Goal: Information Seeking & Learning: Learn about a topic

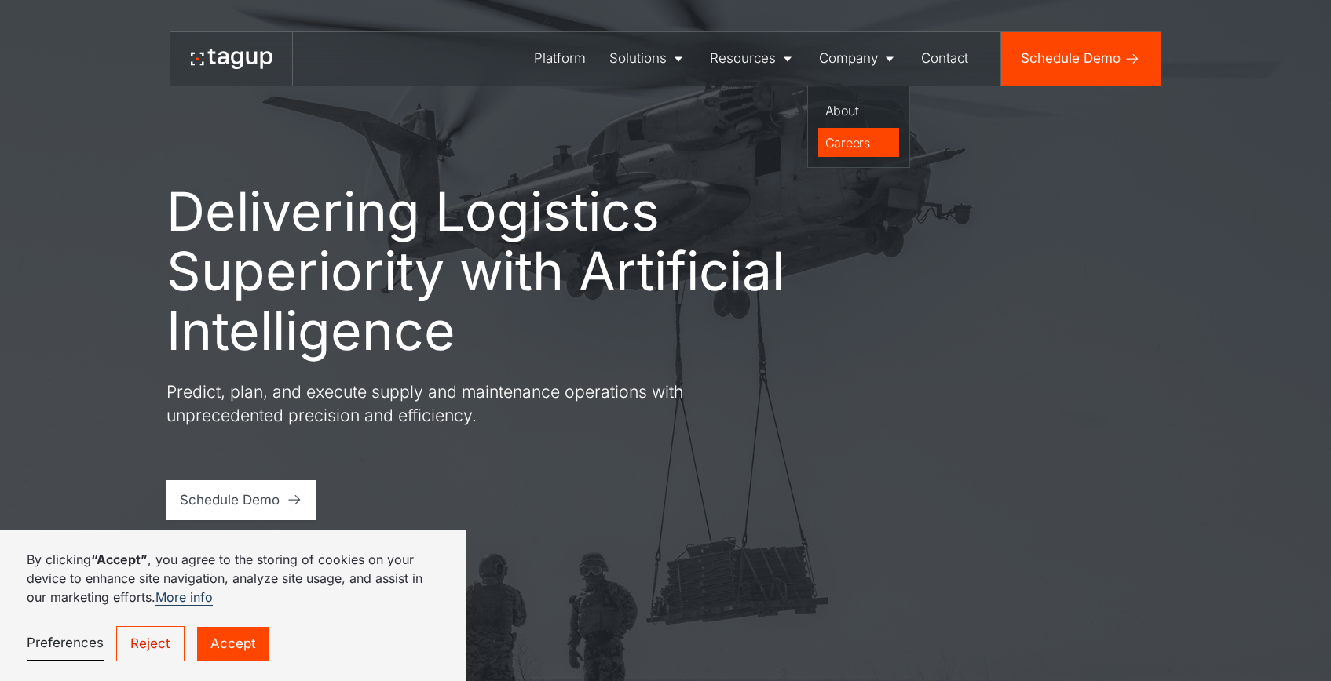
click at [855, 152] on div "Careers" at bounding box center [859, 142] width 68 height 19
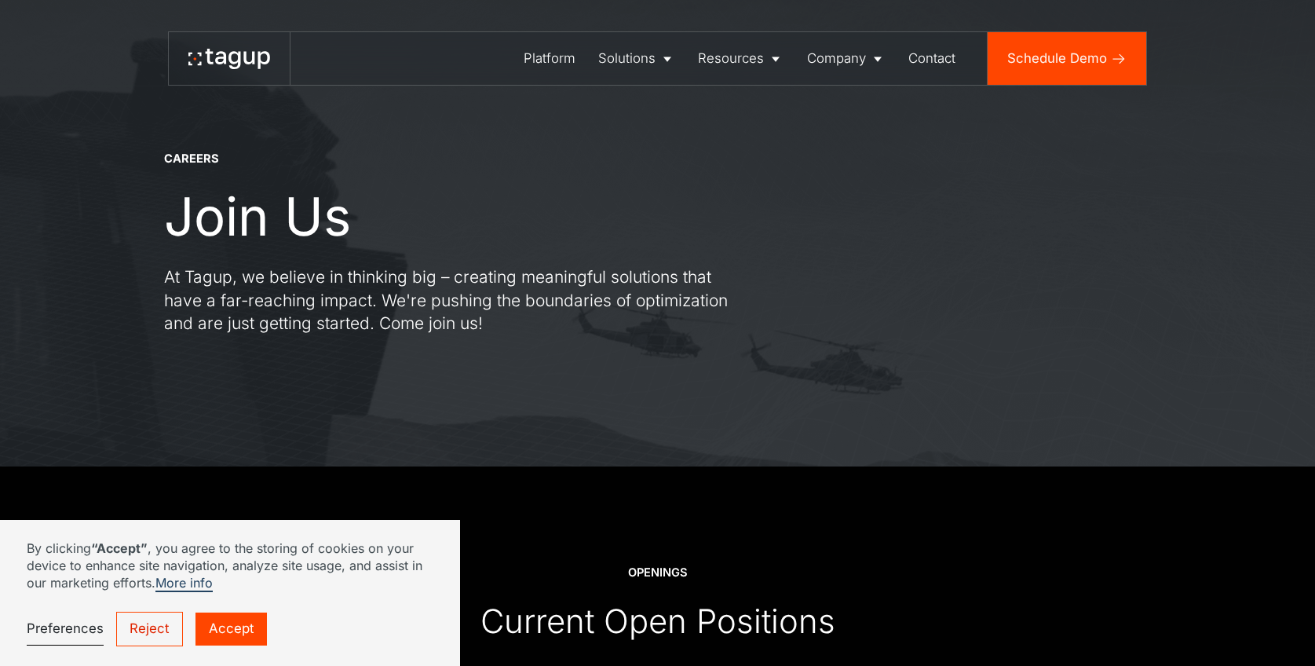
click at [135, 634] on link "Reject" at bounding box center [150, 629] width 68 height 35
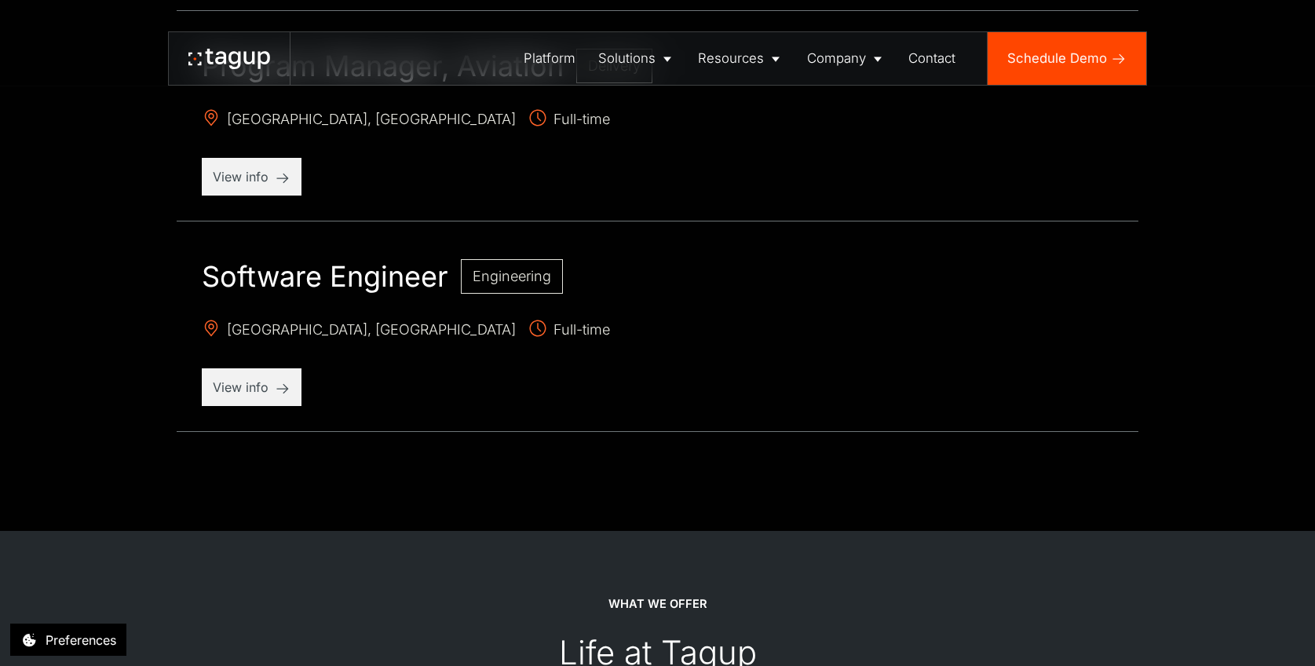
scroll to position [1997, 0]
click at [222, 399] on div "View info" at bounding box center [252, 389] width 100 height 38
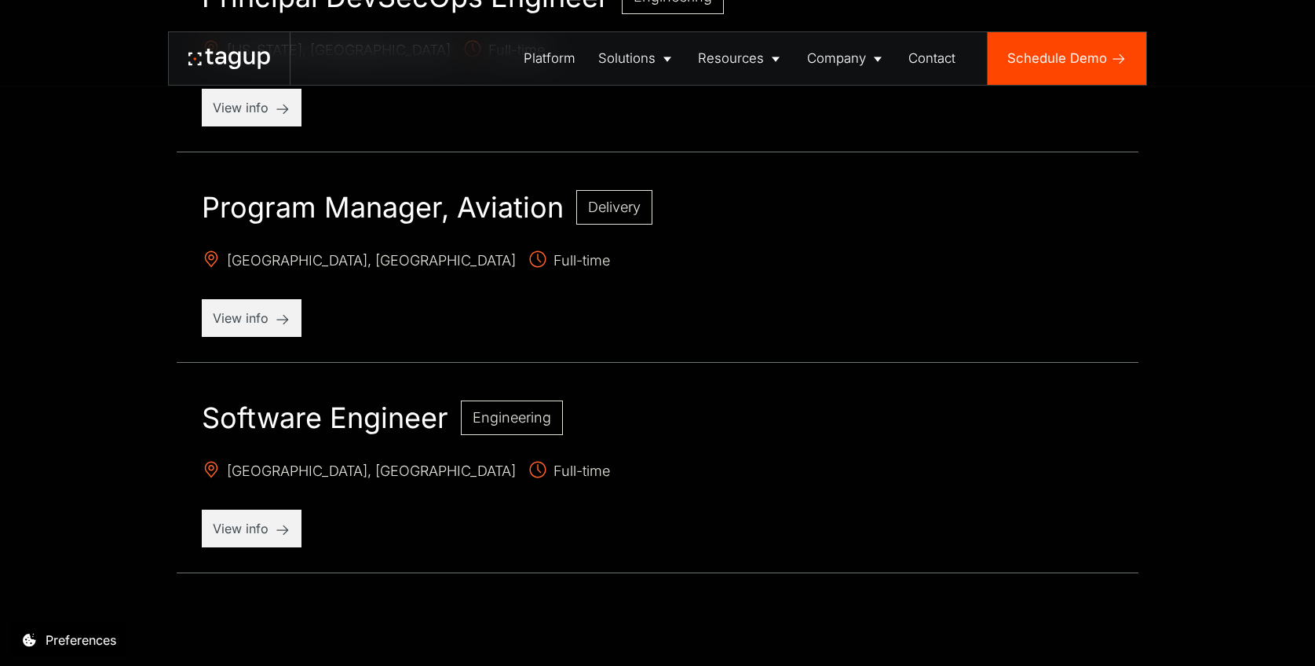
scroll to position [1774, 0]
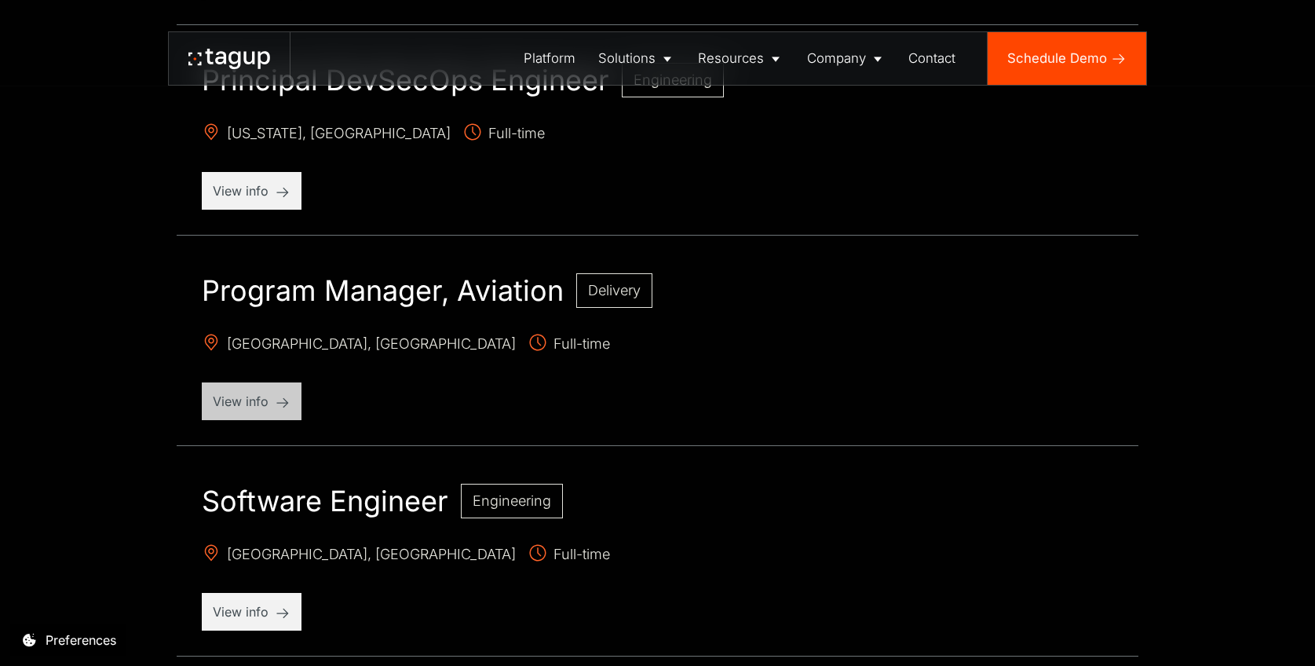
click at [258, 400] on p "View info" at bounding box center [252, 401] width 78 height 19
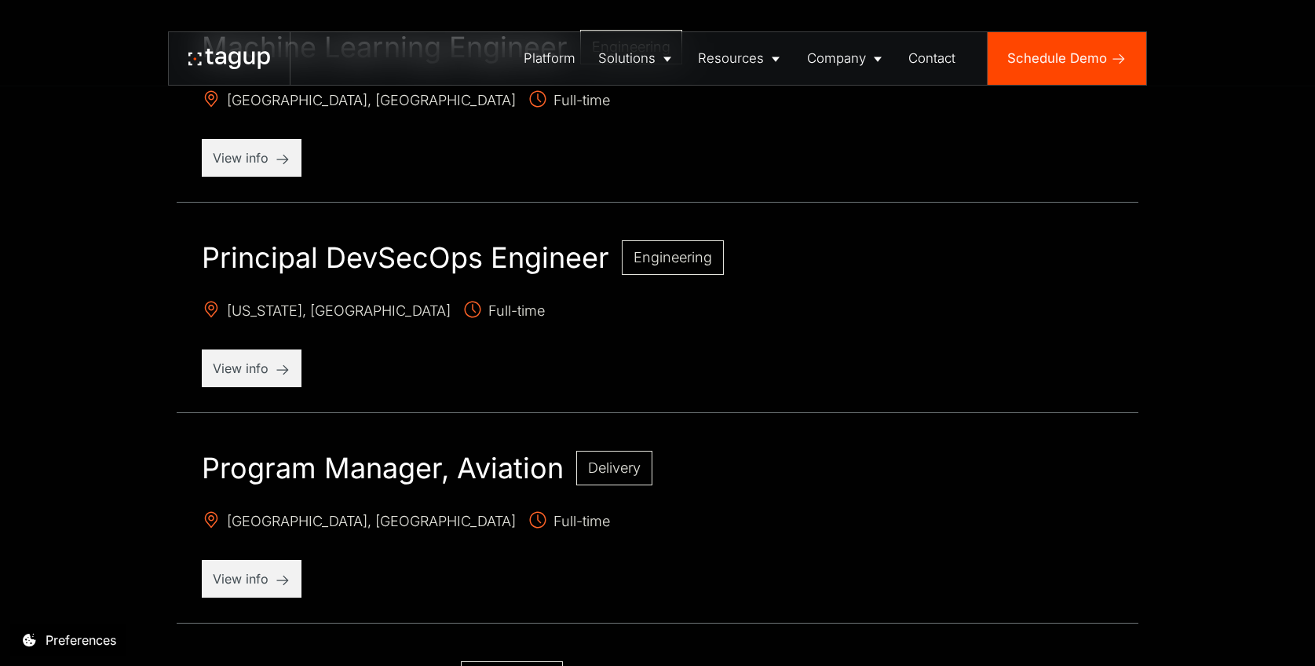
scroll to position [1577, 0]
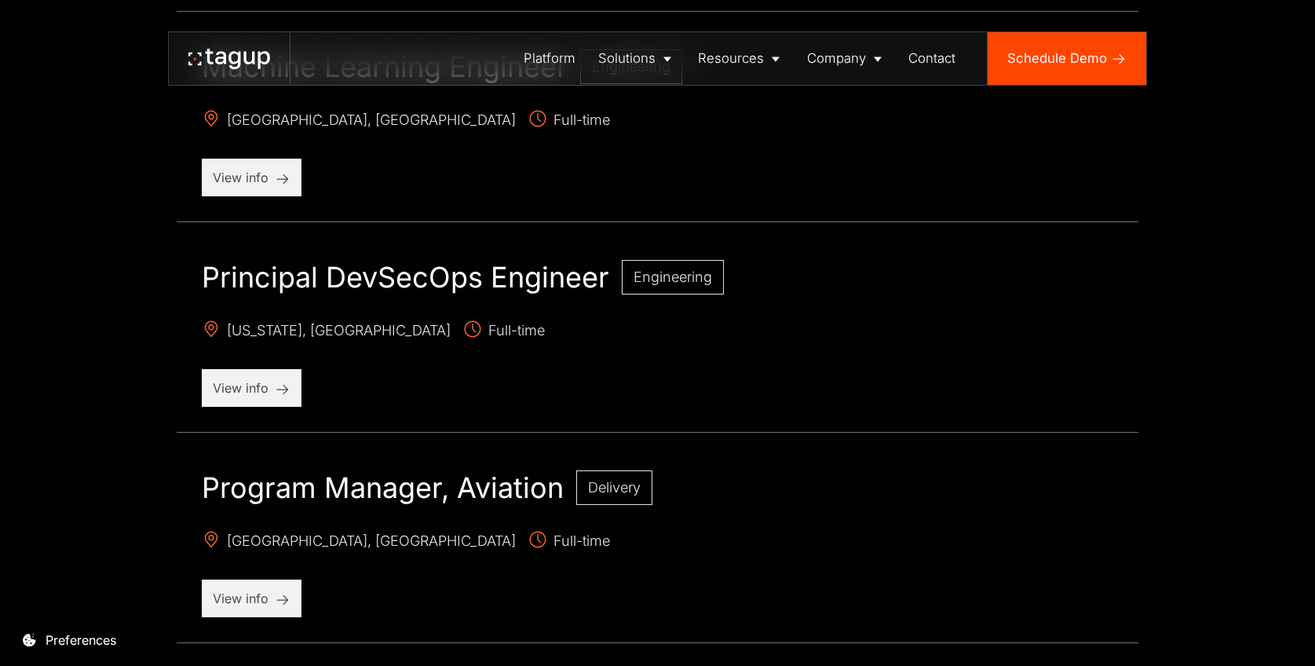
click at [220, 413] on div "Principal DevSecOps Engineer Engineering [US_STATE], [GEOGRAPHIC_DATA] Full-tim…" at bounding box center [657, 334] width 961 height 198
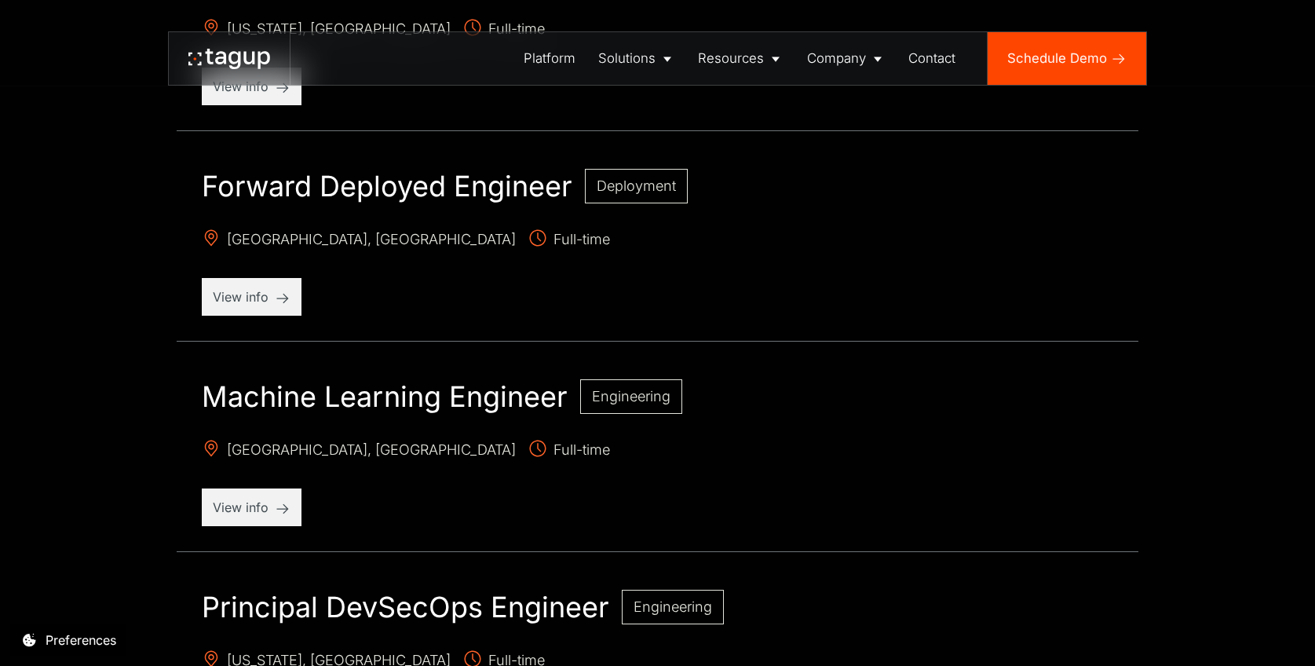
scroll to position [1245, 0]
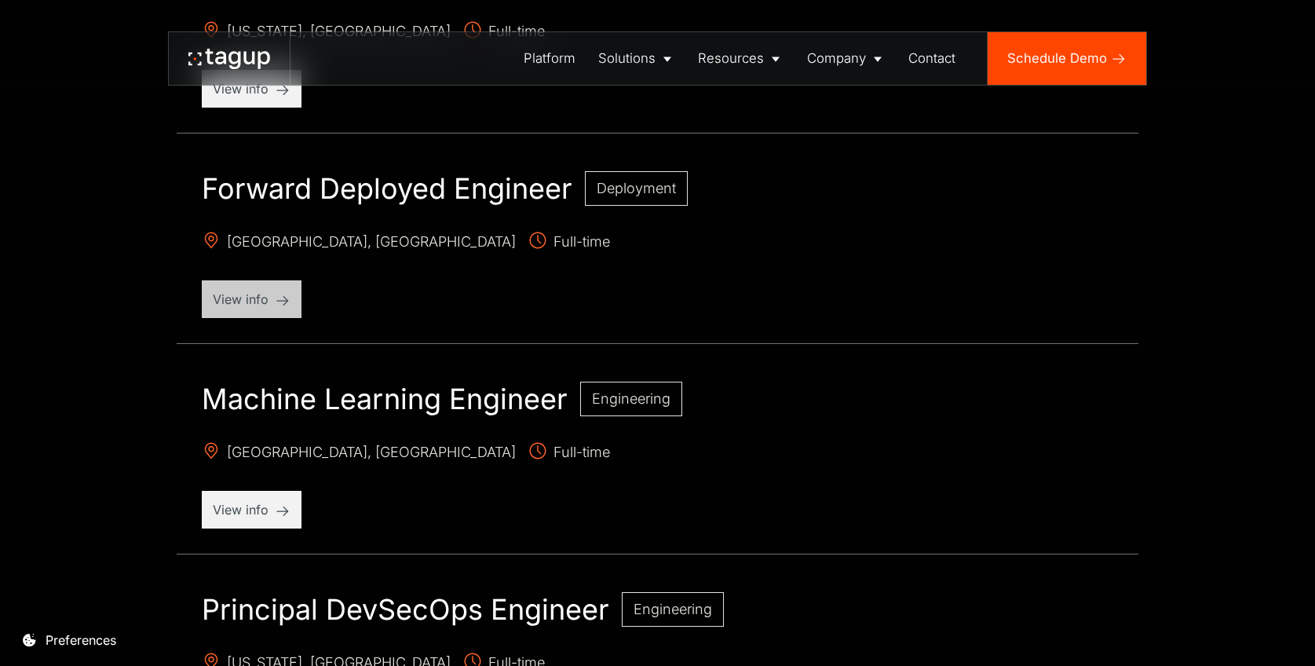
click at [245, 292] on p "View info" at bounding box center [252, 299] width 78 height 19
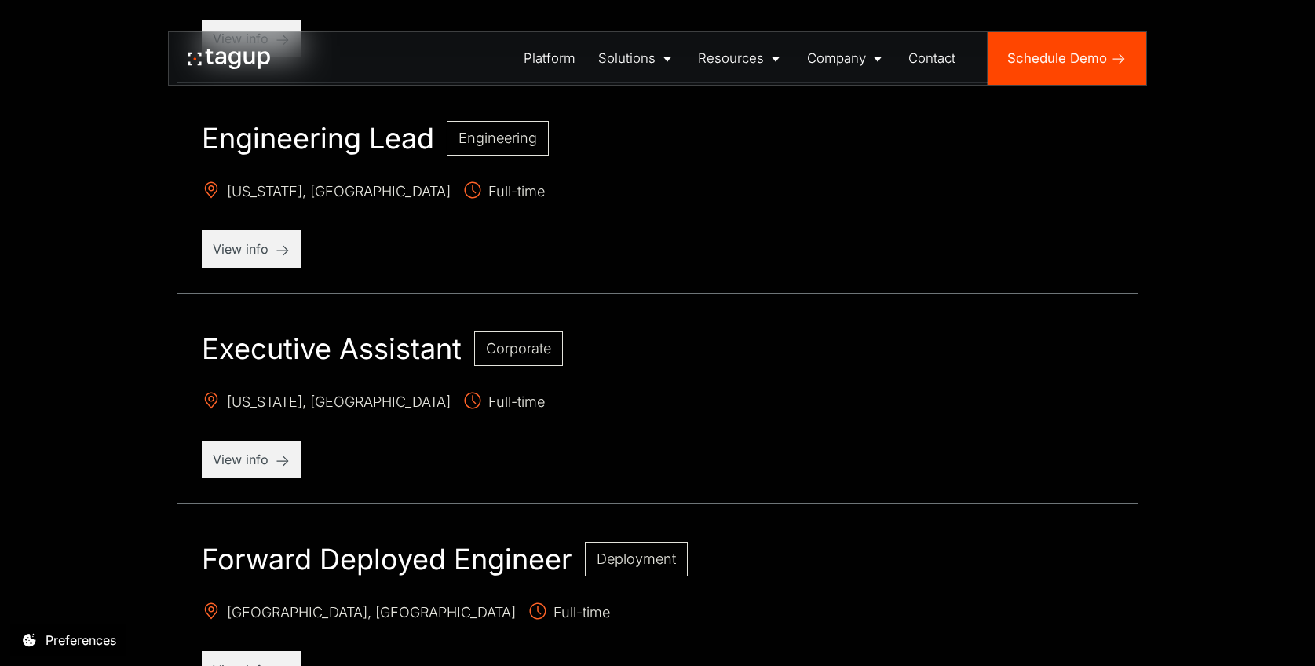
scroll to position [860, 0]
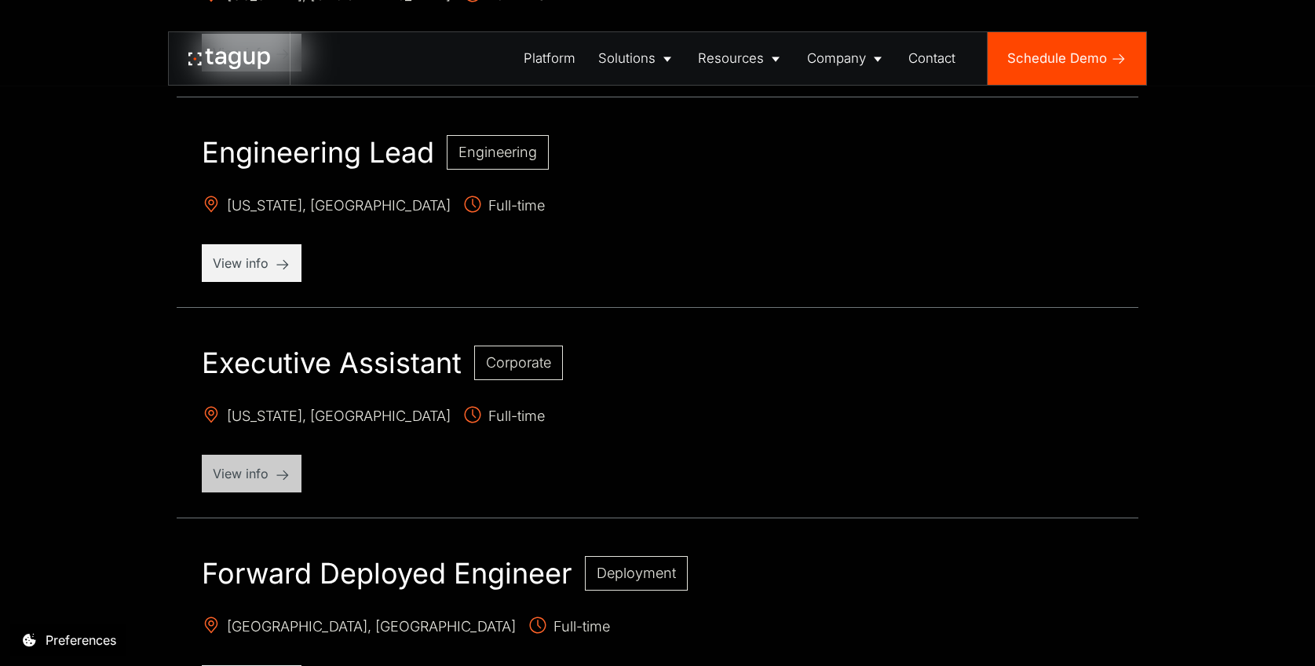
click at [259, 481] on p "View info" at bounding box center [252, 473] width 78 height 19
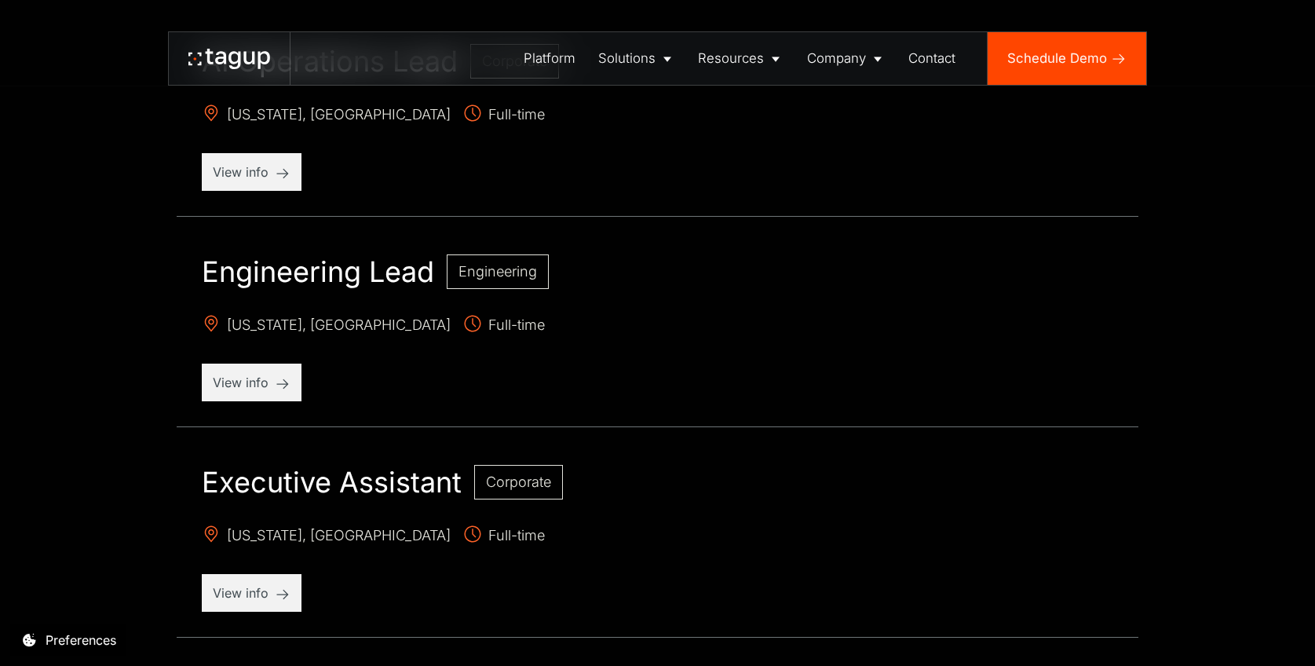
scroll to position [664, 0]
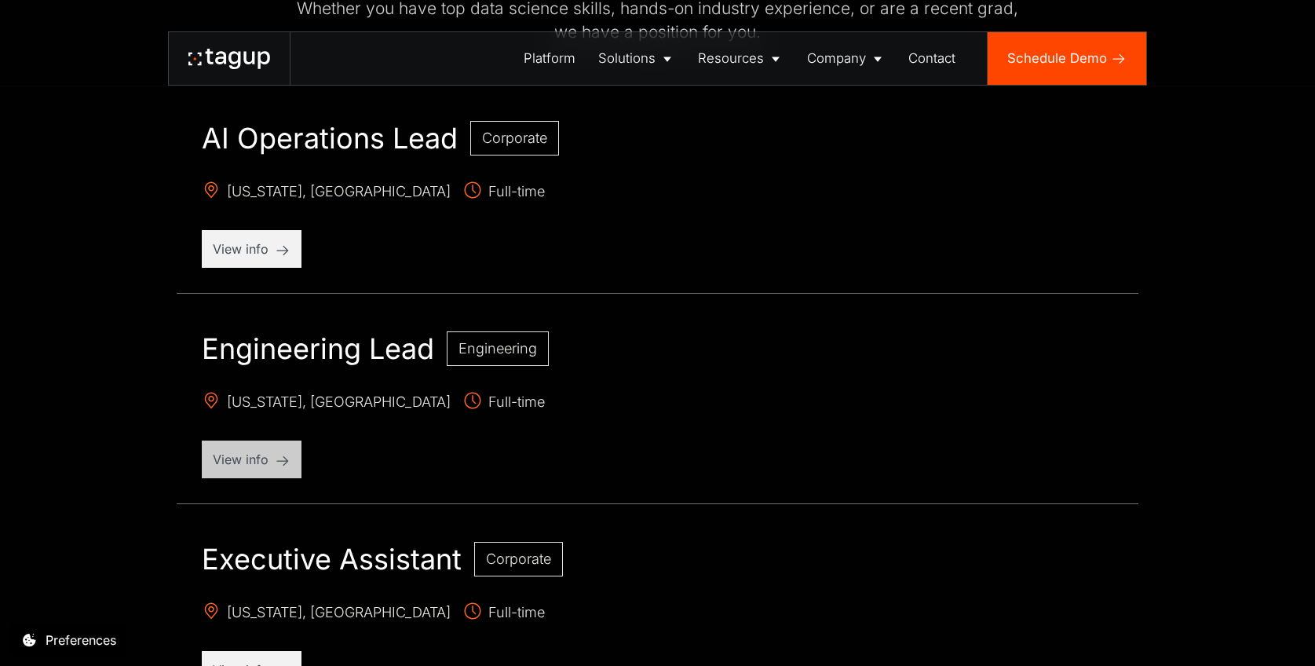
click at [257, 454] on p "View info" at bounding box center [252, 459] width 78 height 19
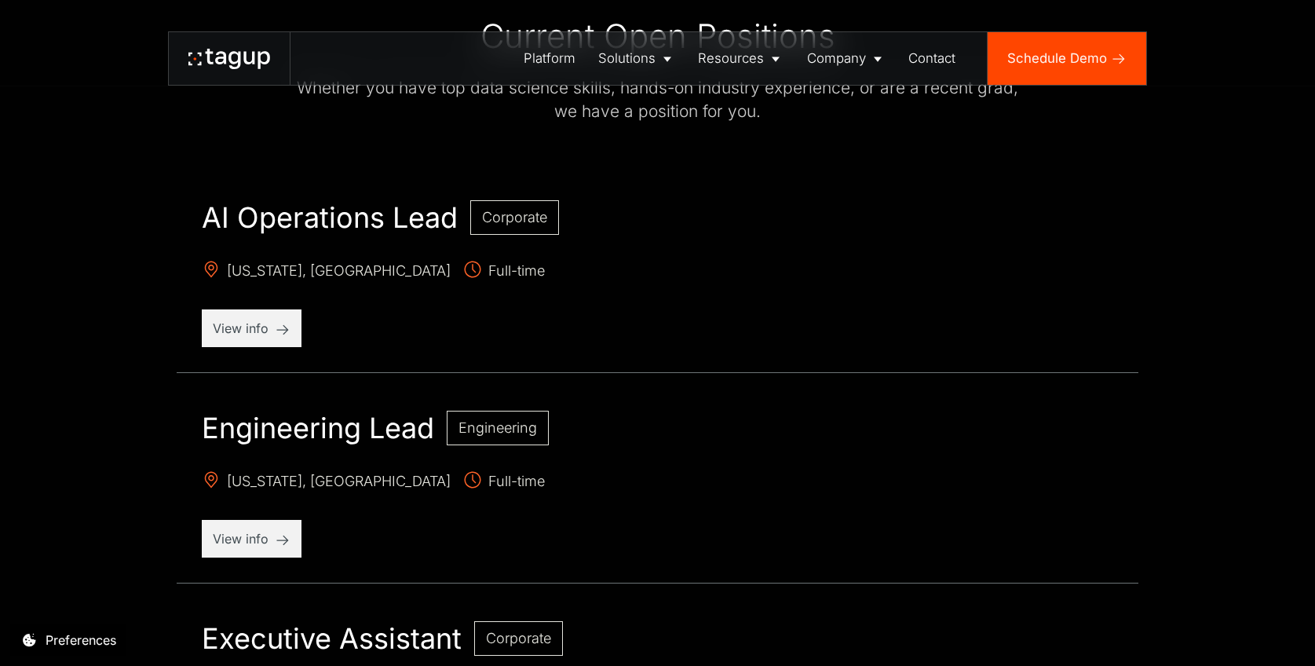
scroll to position [418, 0]
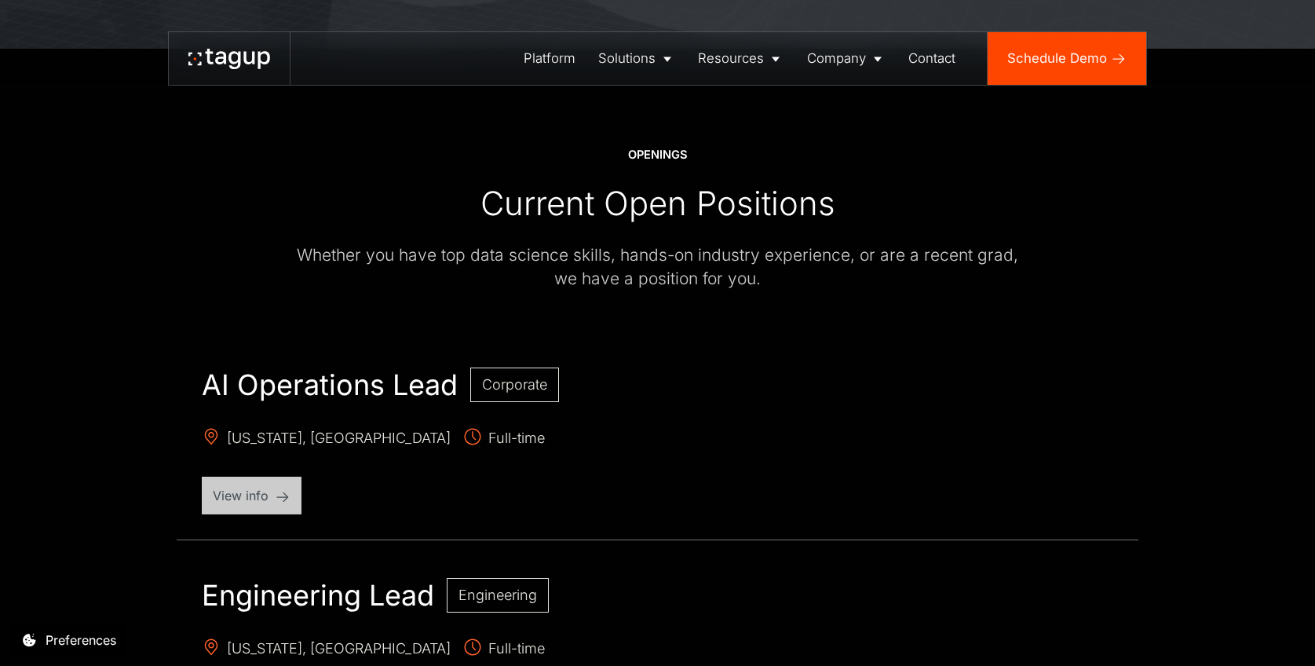
click at [278, 500] on p "View info" at bounding box center [252, 495] width 78 height 19
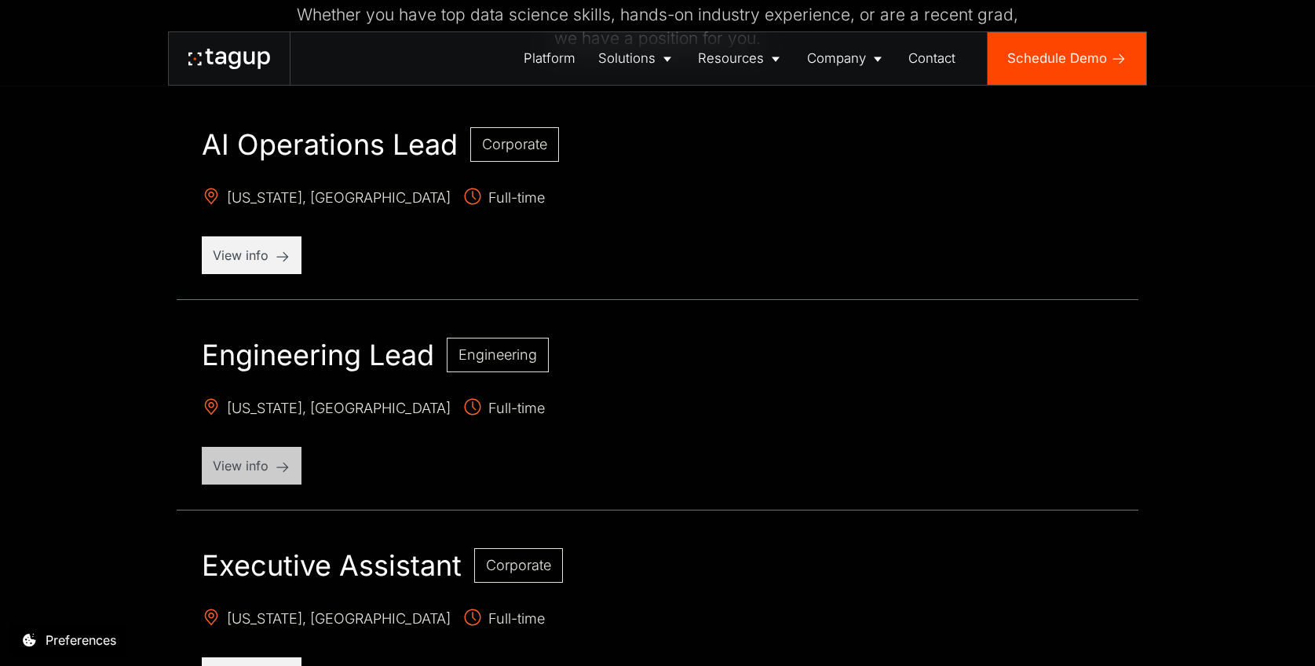
click at [280, 458] on p "View info" at bounding box center [252, 465] width 78 height 19
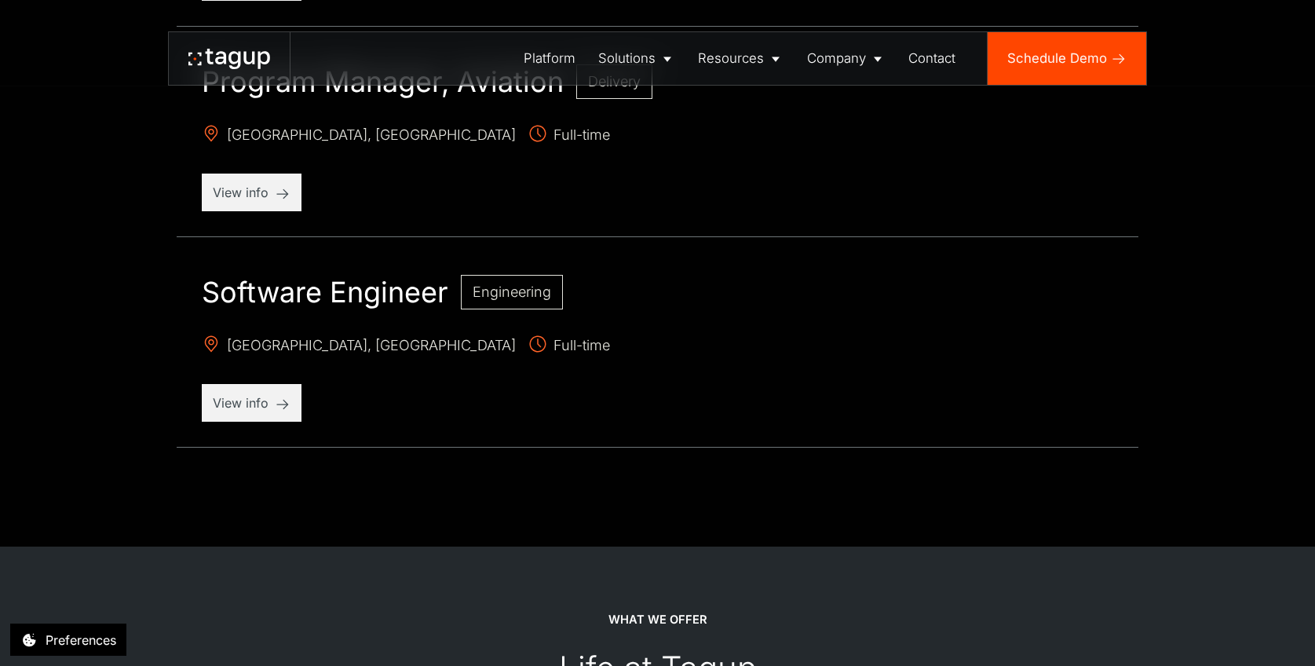
scroll to position [1985, 0]
click at [228, 414] on div "View info" at bounding box center [252, 401] width 100 height 38
